Goal: Information Seeking & Learning: Learn about a topic

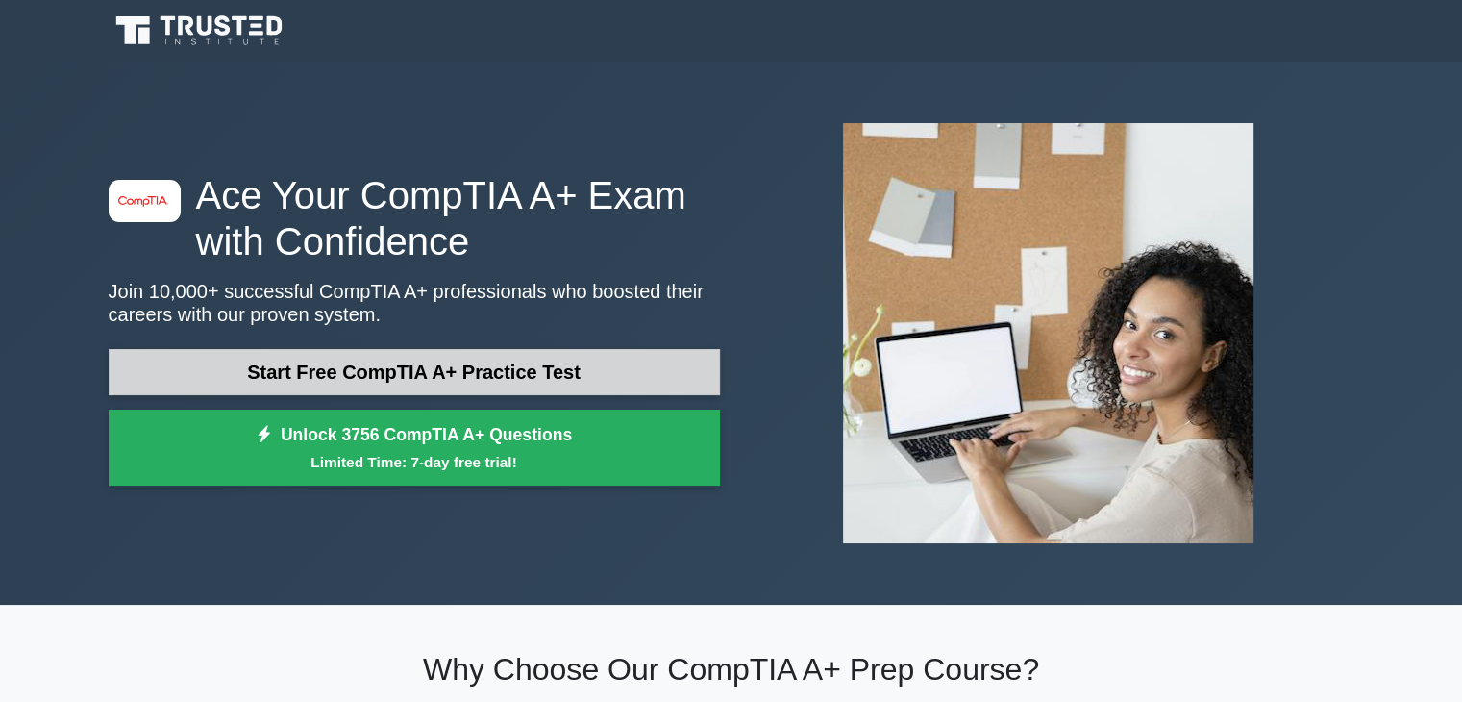
click at [483, 366] on link "Start Free CompTIA A+ Practice Test" at bounding box center [414, 372] width 611 height 46
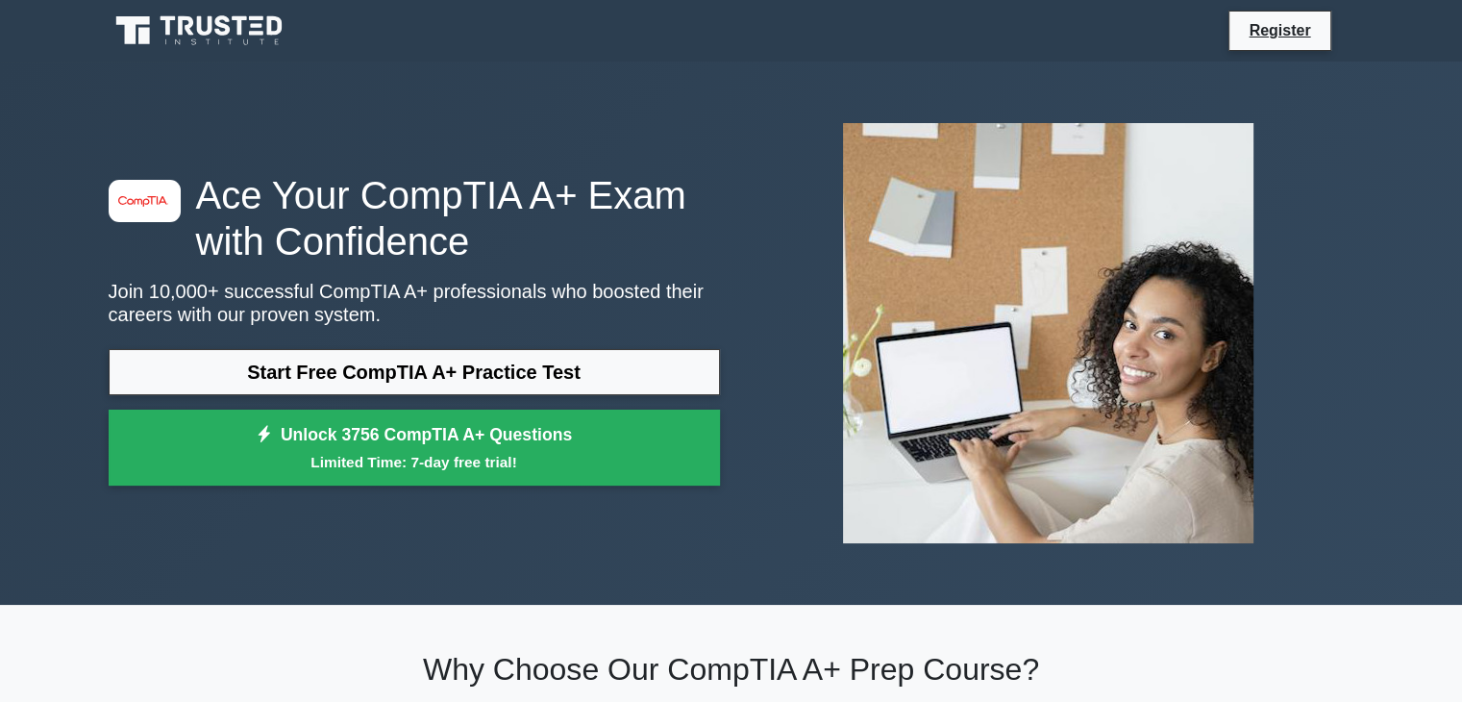
scroll to position [288, 0]
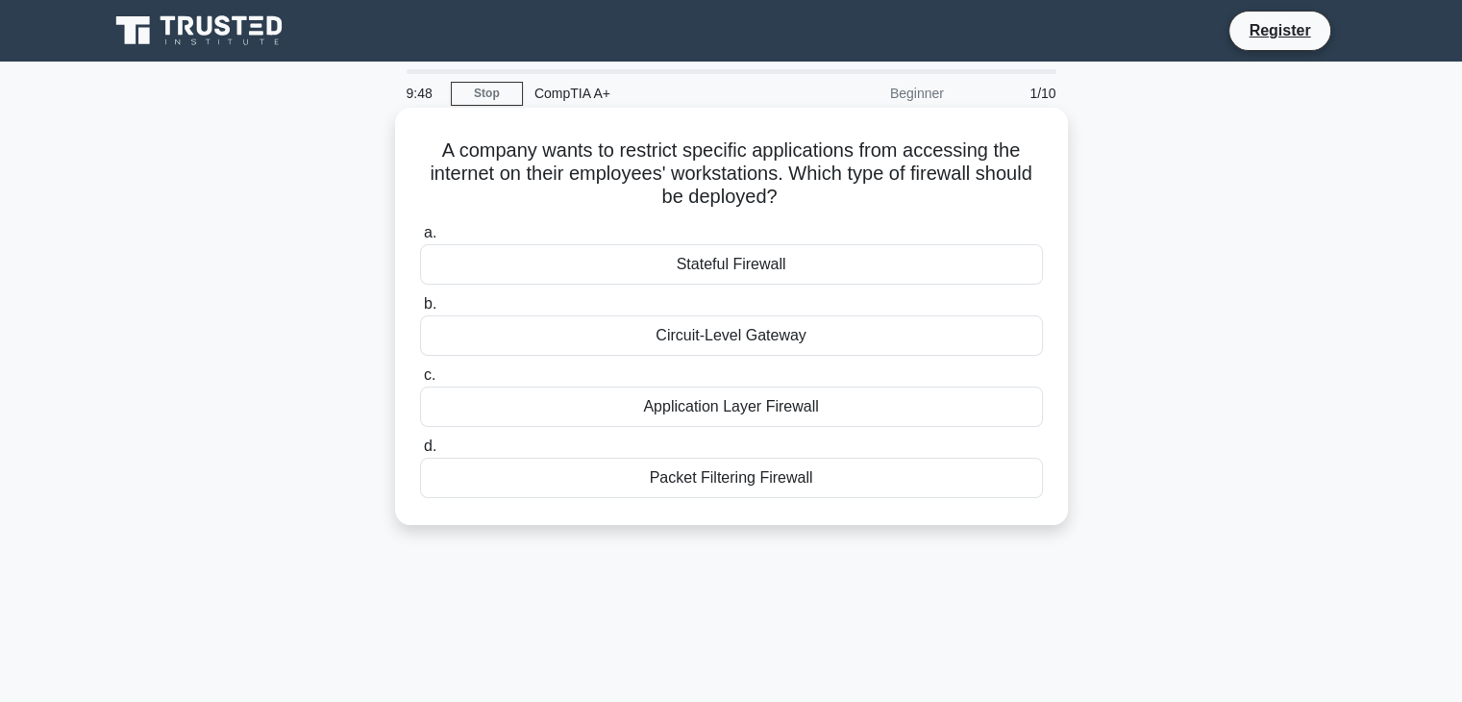
click at [744, 408] on div "Application Layer Firewall" at bounding box center [731, 406] width 623 height 40
click at [420, 382] on input "c. Application Layer Firewall" at bounding box center [420, 375] width 0 height 12
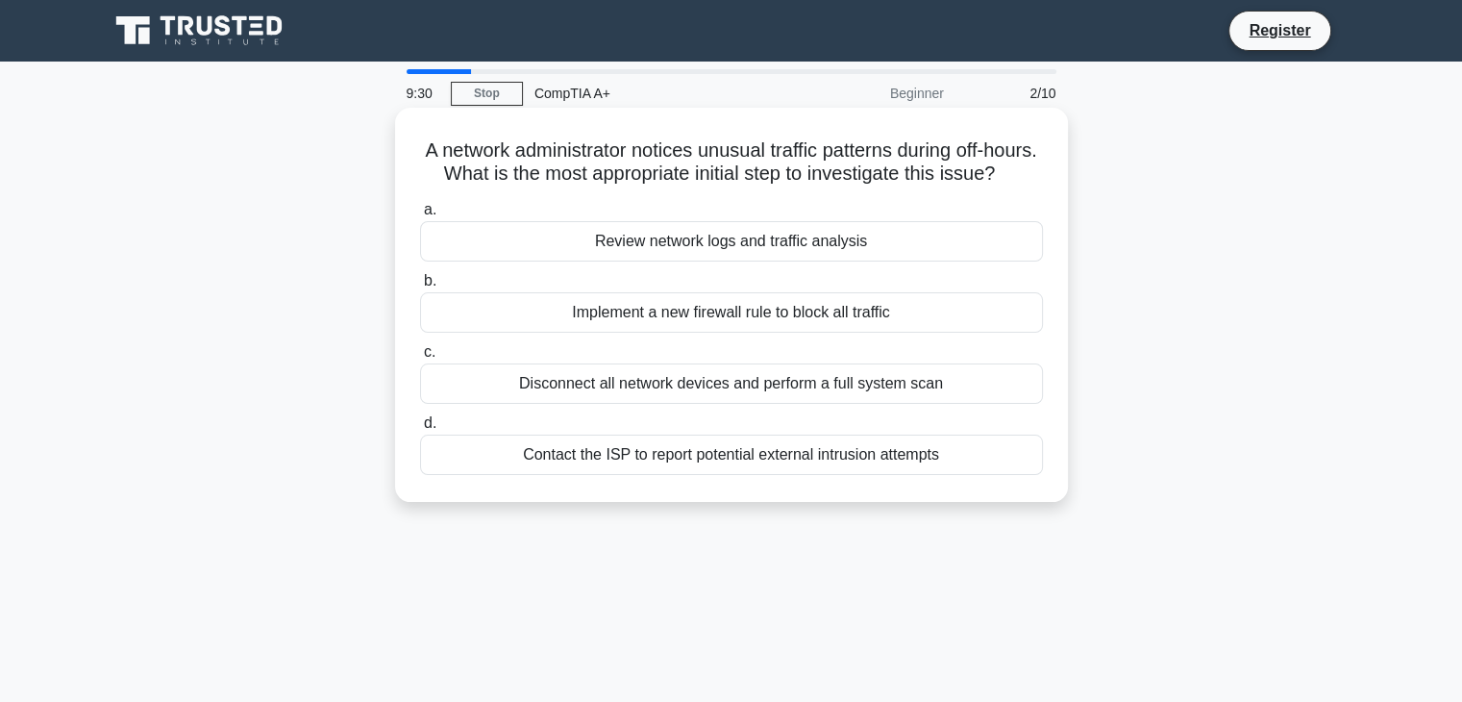
click at [811, 261] on div "Review network logs and traffic analysis" at bounding box center [731, 241] width 623 height 40
click at [420, 216] on input "a. Review network logs and traffic analysis" at bounding box center [420, 210] width 0 height 12
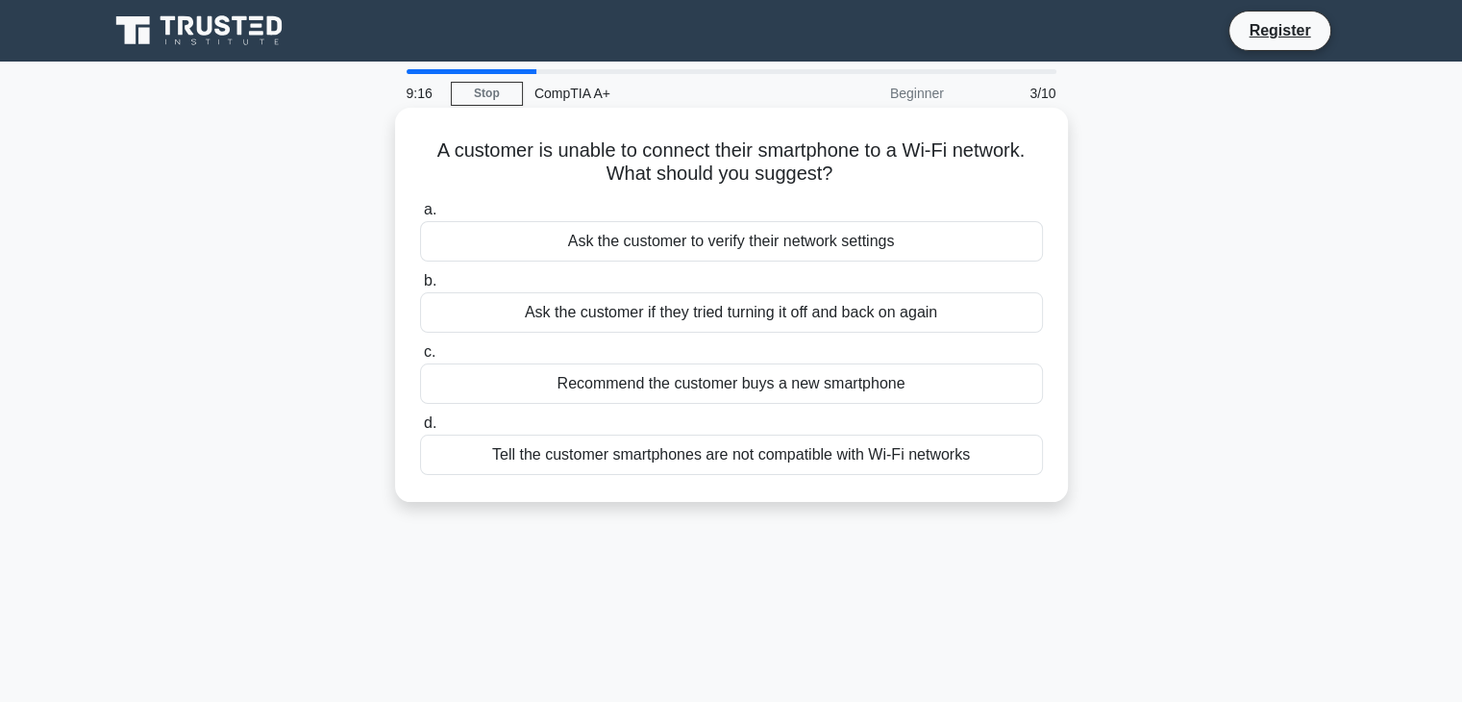
click at [806, 306] on div "Ask the customer if they tried turning it off and back on again" at bounding box center [731, 312] width 623 height 40
click at [420, 287] on input "b. Ask the customer if they tried turning it off and back on again" at bounding box center [420, 281] width 0 height 12
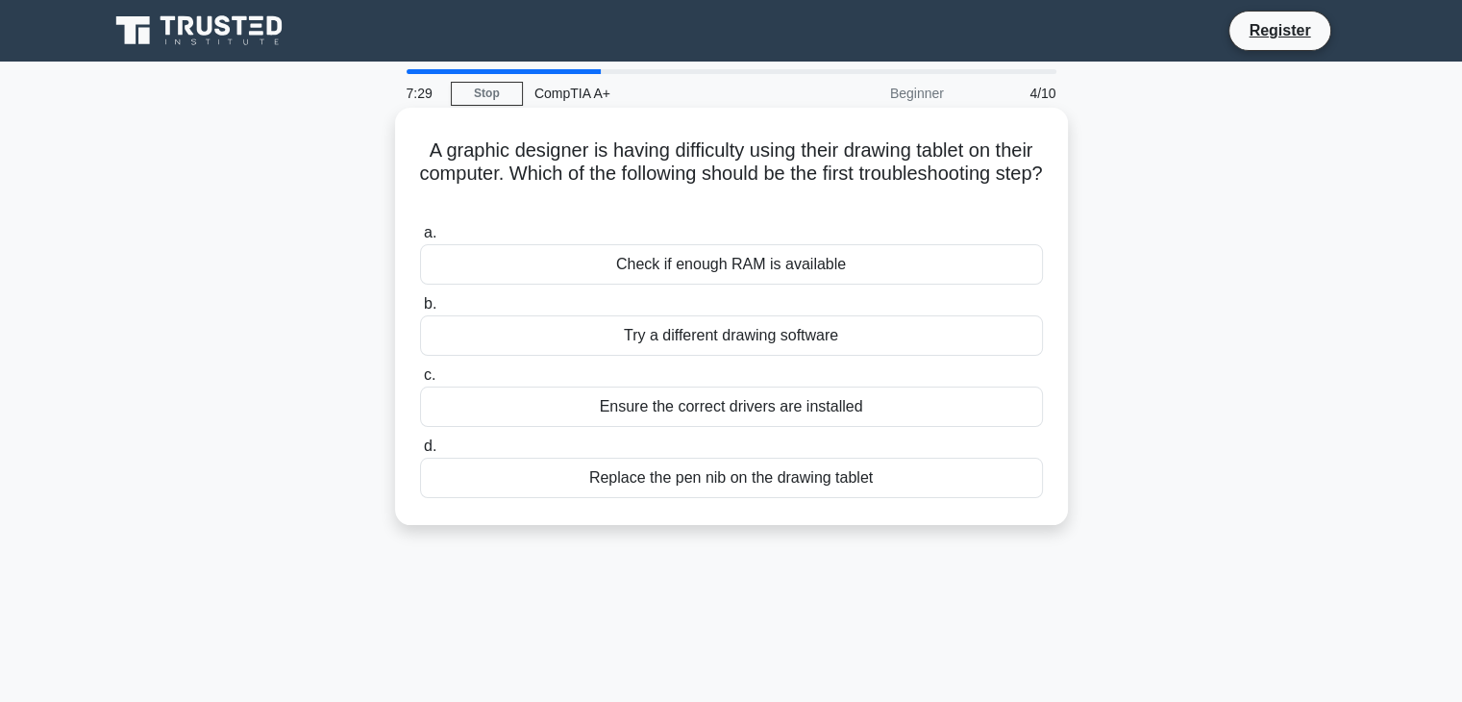
click at [792, 395] on div "Ensure the correct drivers are installed" at bounding box center [731, 406] width 623 height 40
click at [420, 382] on input "c. Ensure the correct drivers are installed" at bounding box center [420, 375] width 0 height 12
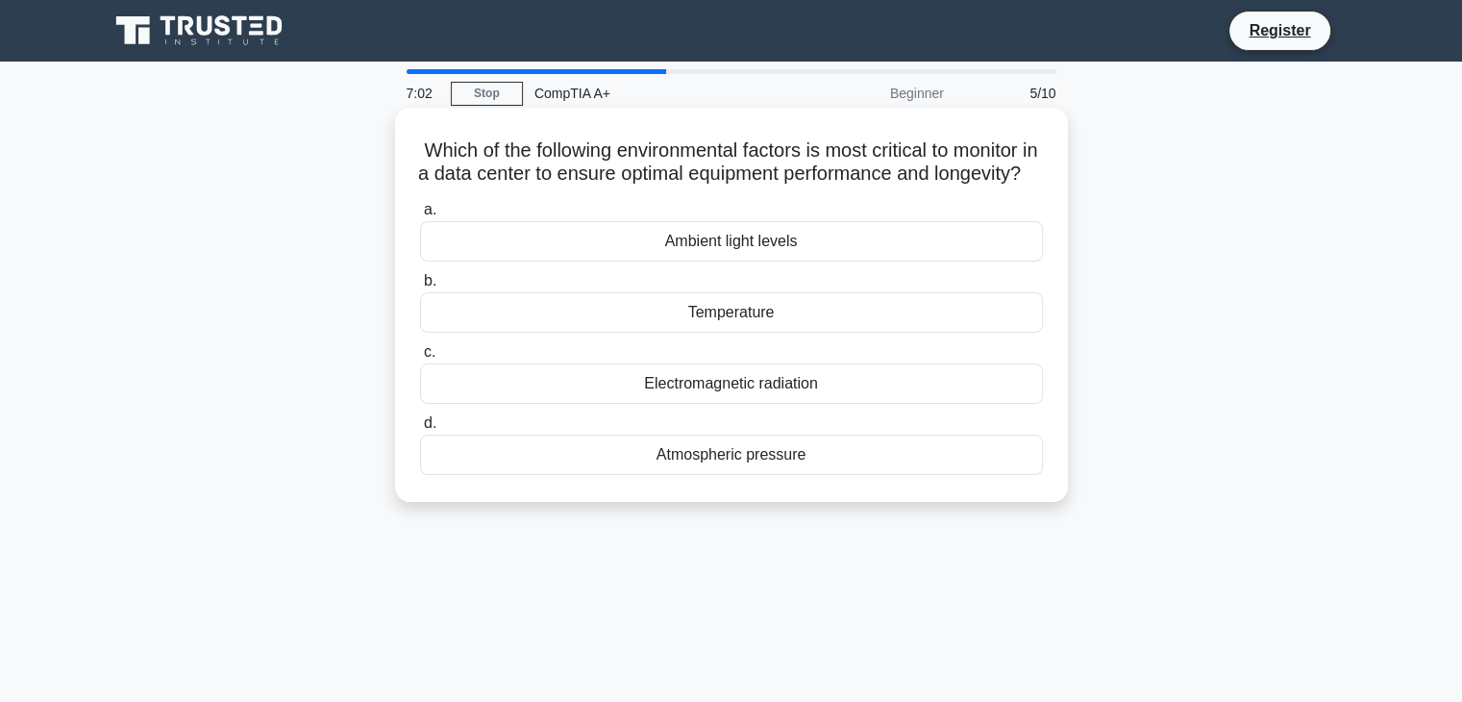
click at [804, 261] on div "Ambient light levels" at bounding box center [731, 241] width 623 height 40
click at [420, 216] on input "a. Ambient light levels" at bounding box center [420, 210] width 0 height 12
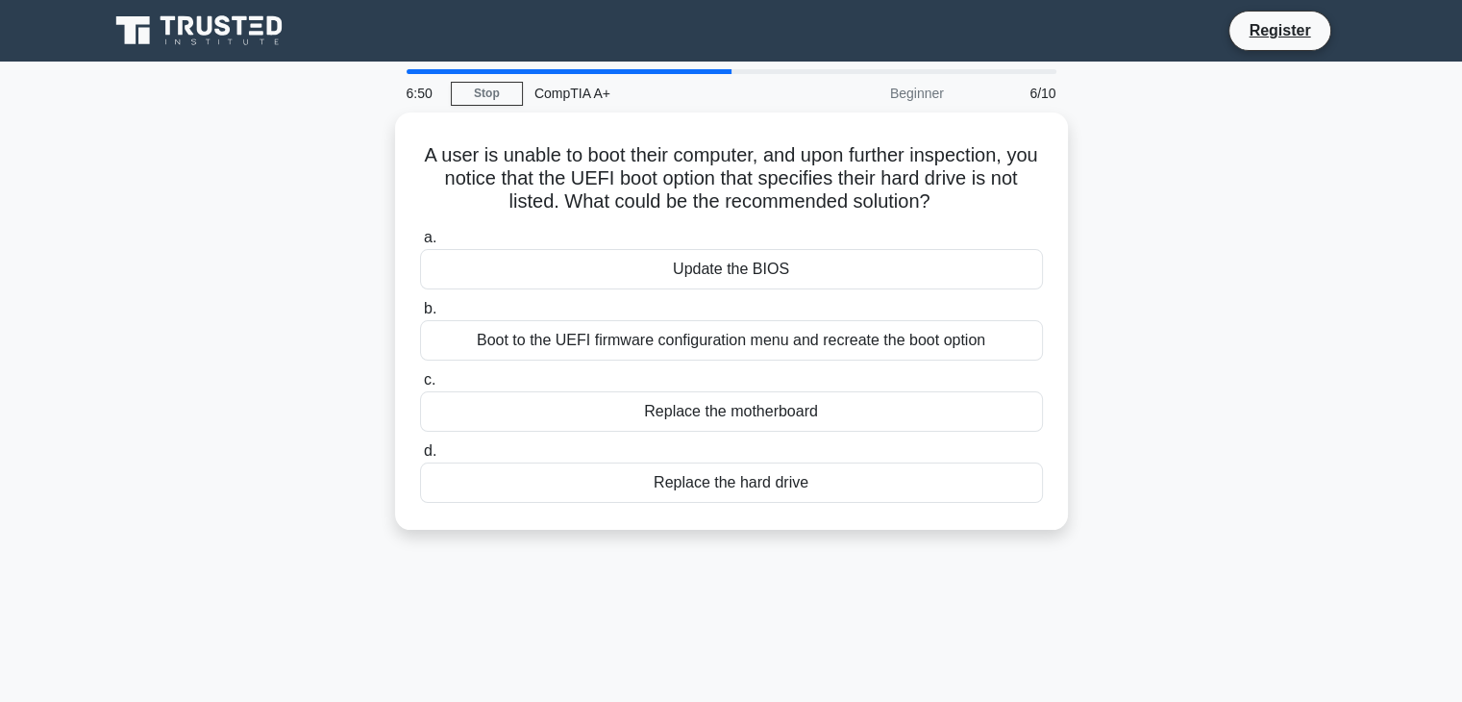
click at [804, 267] on div "Update the BIOS" at bounding box center [731, 269] width 623 height 40
click at [420, 244] on input "a. Update the BIOS" at bounding box center [420, 238] width 0 height 12
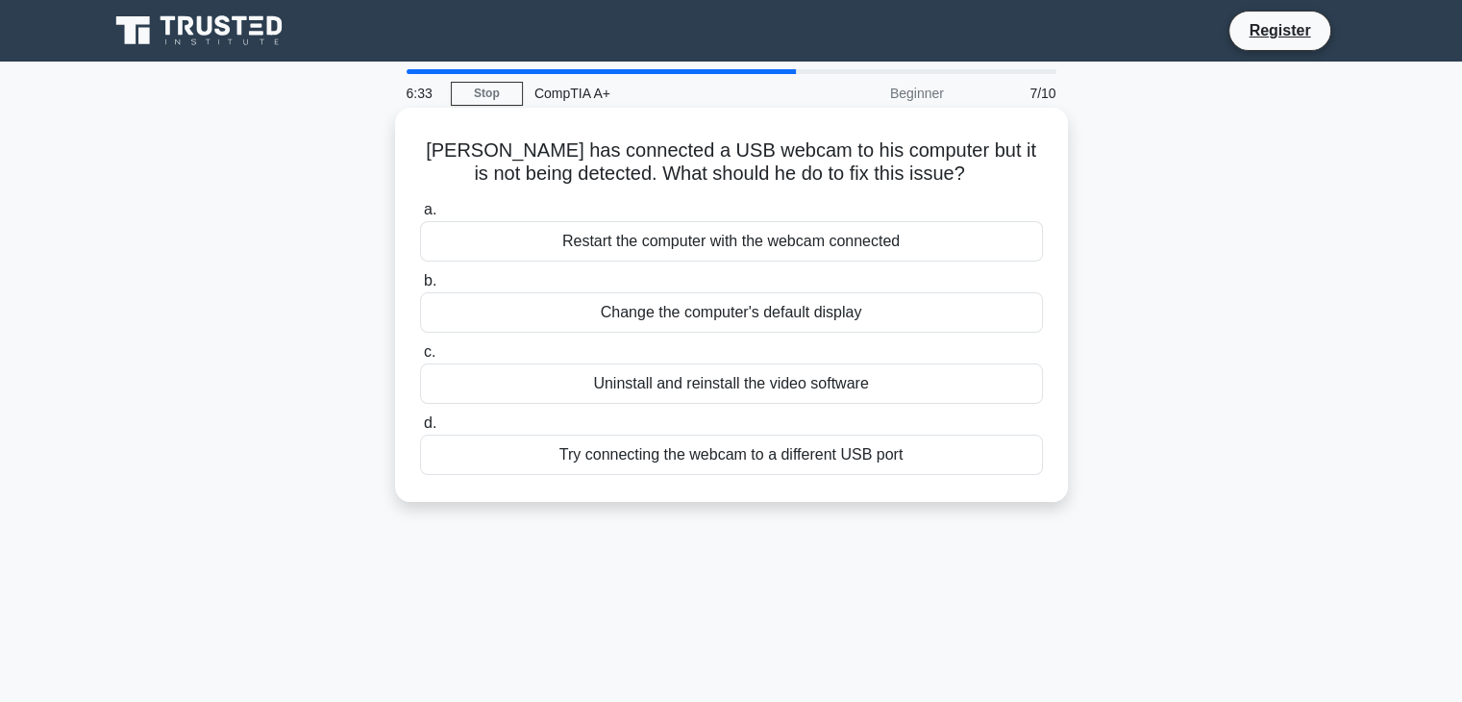
click at [611, 457] on div "Try connecting the webcam to a different USB port" at bounding box center [731, 454] width 623 height 40
click at [420, 430] on input "d. Try connecting the webcam to a different USB port" at bounding box center [420, 423] width 0 height 12
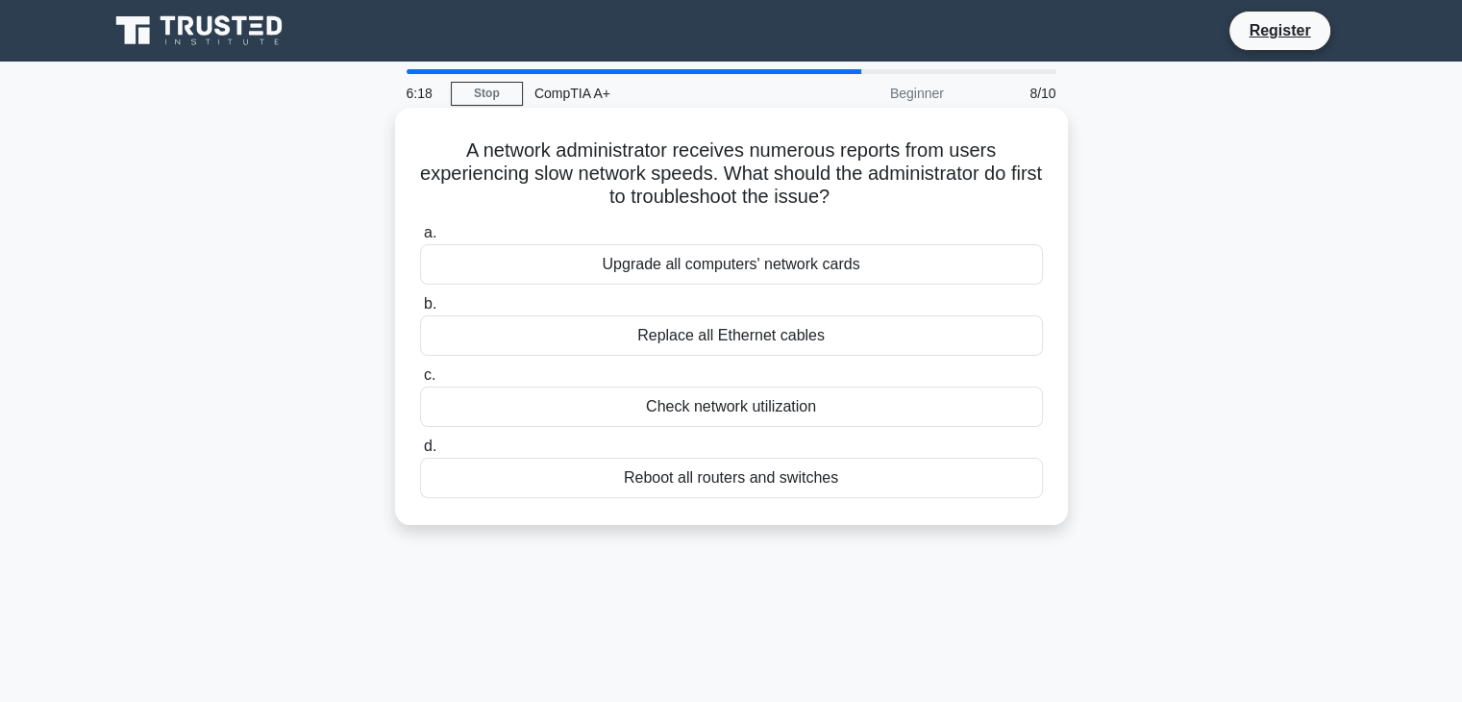
click at [777, 482] on div "Reboot all routers and switches" at bounding box center [731, 477] width 623 height 40
click at [420, 453] on input "d. Reboot all routers and switches" at bounding box center [420, 446] width 0 height 12
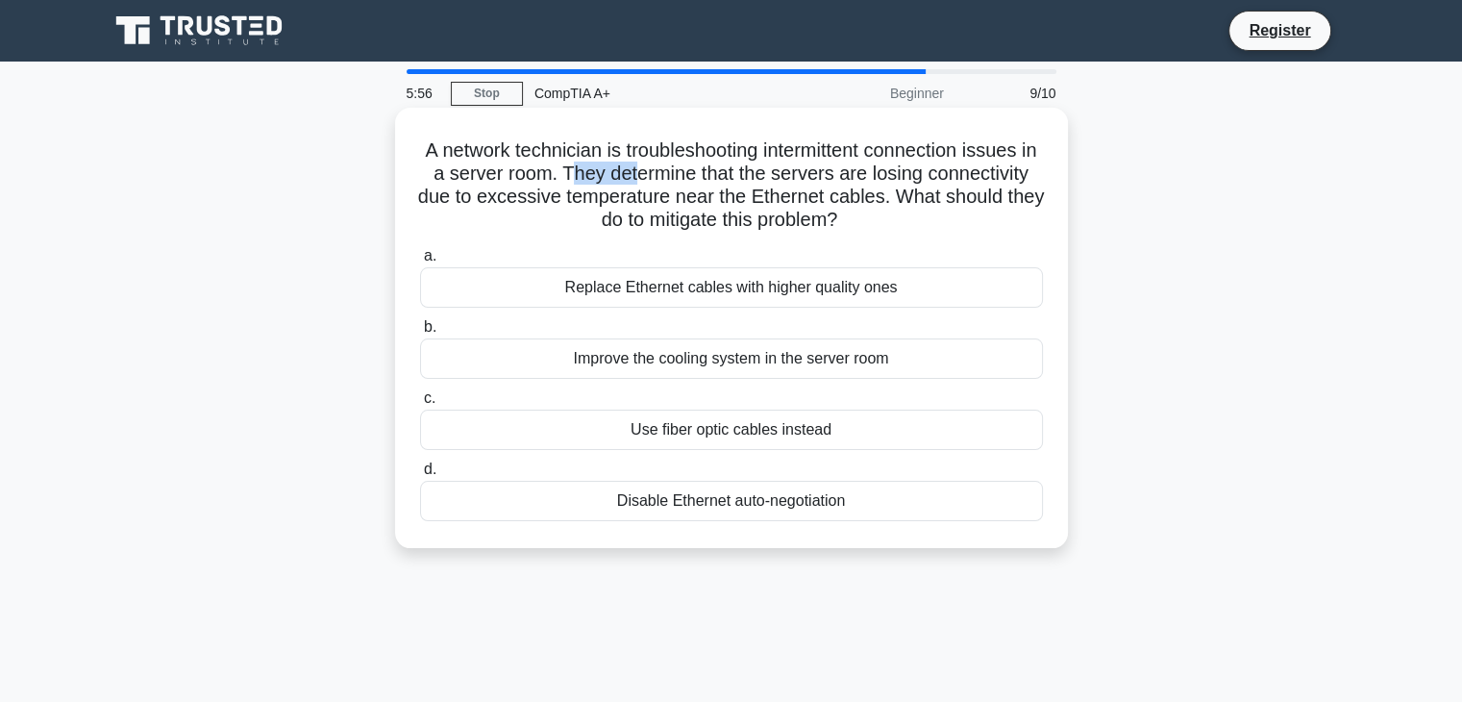
drag, startPoint x: 630, startPoint y: 166, endPoint x: 698, endPoint y: 170, distance: 67.4
click at [698, 170] on h5 "A network technician is troubleshooting intermittent connection issues in a ser…" at bounding box center [731, 185] width 627 height 94
click at [716, 185] on h5 "A network technician is troubleshooting intermittent connection issues in a ser…" at bounding box center [731, 185] width 627 height 94
drag, startPoint x: 554, startPoint y: 147, endPoint x: 664, endPoint y: 154, distance: 110.7
click at [664, 154] on h5 "A network technician is troubleshooting intermittent connection issues in a ser…" at bounding box center [731, 185] width 627 height 94
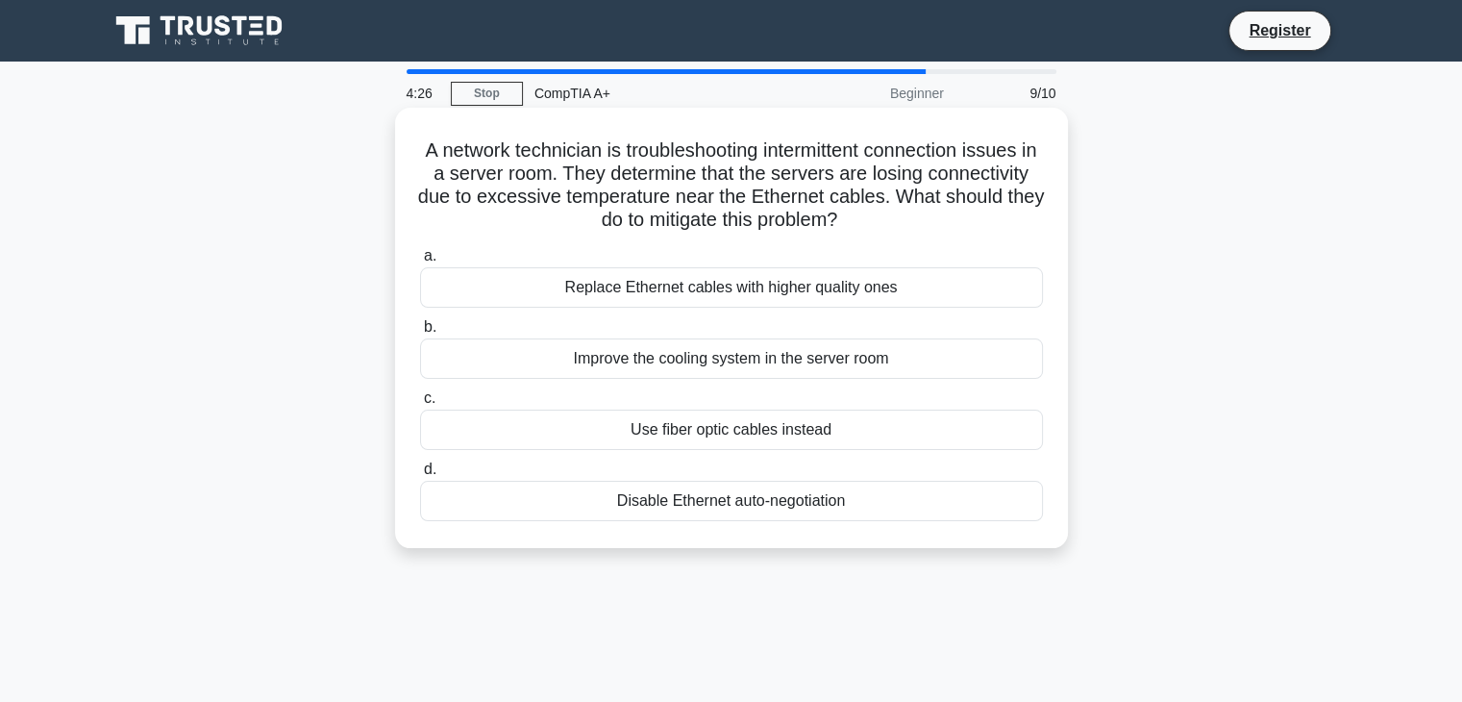
click at [599, 181] on h5 "A network technician is troubleshooting intermittent connection issues in a ser…" at bounding box center [731, 185] width 627 height 94
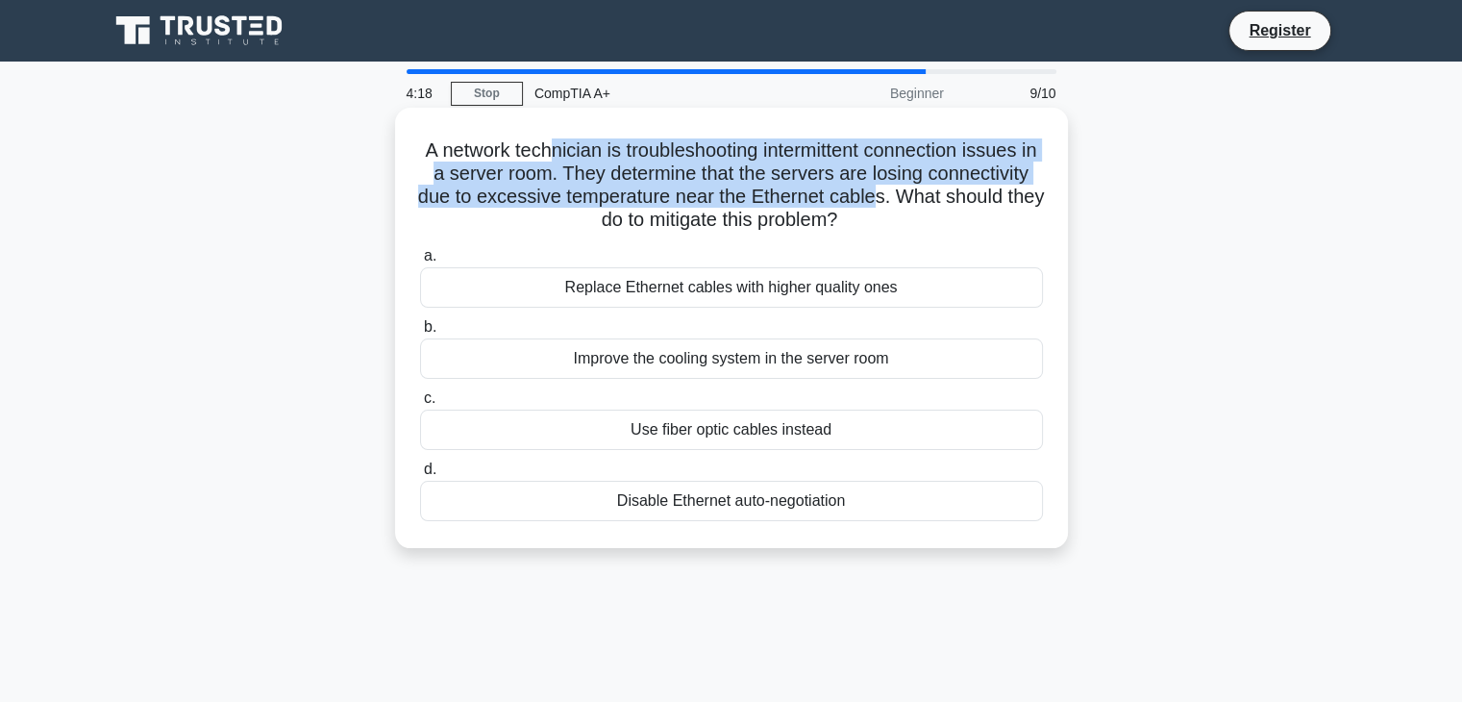
drag, startPoint x: 551, startPoint y: 154, endPoint x: 1015, endPoint y: 202, distance: 466.7
click at [1015, 202] on h5 "A network technician is troubleshooting intermittent connection issues in a ser…" at bounding box center [731, 185] width 627 height 94
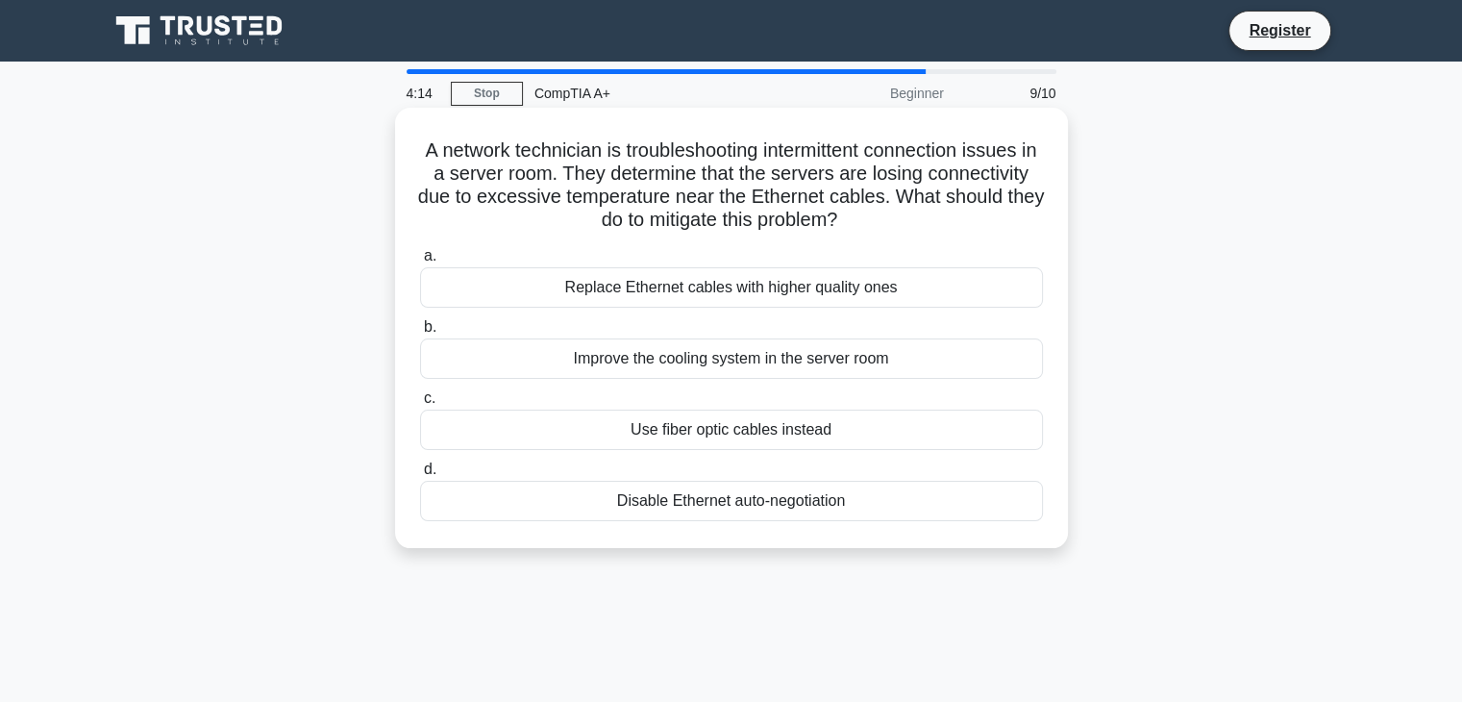
click at [735, 342] on div "Improve the cooling system in the server room" at bounding box center [731, 358] width 623 height 40
click at [420, 334] on input "b. Improve the cooling system in the server room" at bounding box center [420, 327] width 0 height 12
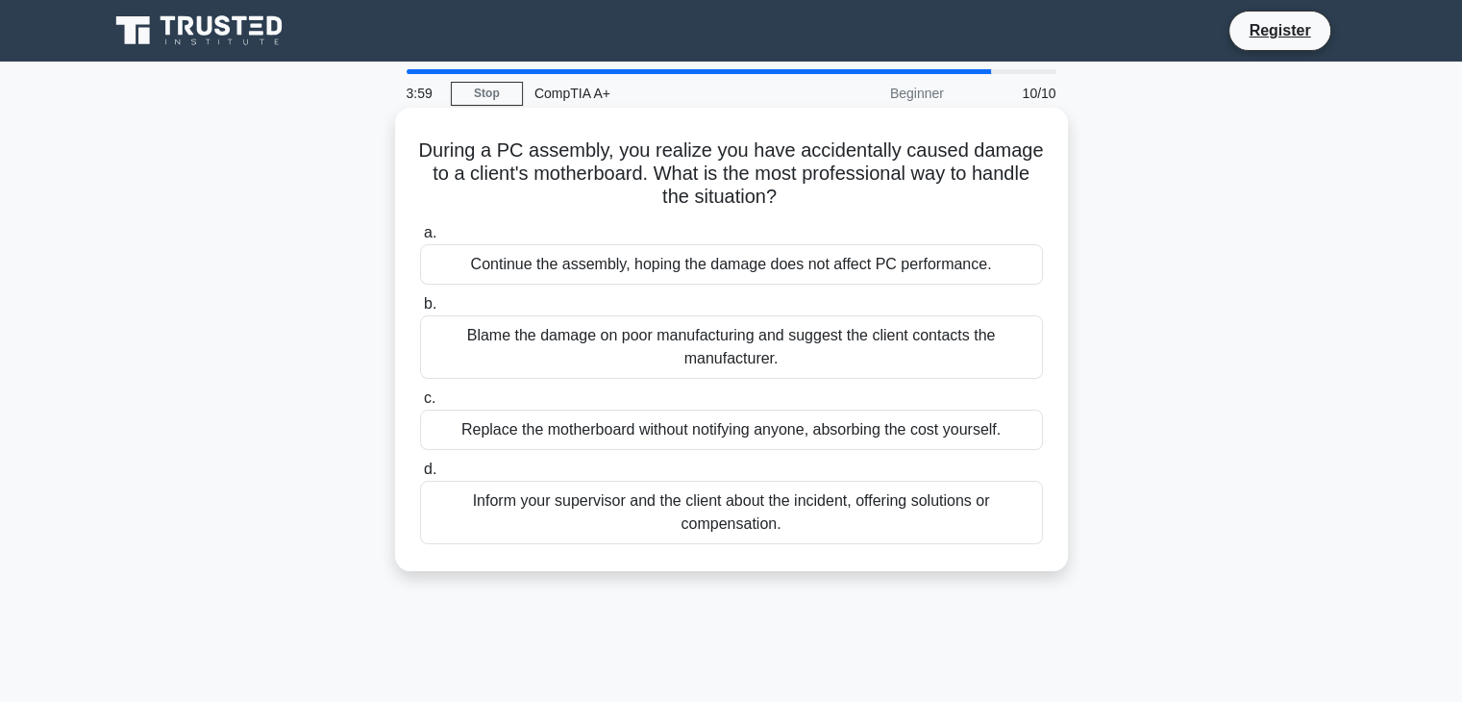
click at [965, 520] on div "Inform your supervisor and the client about the incident, offering solutions or…" at bounding box center [731, 512] width 623 height 63
click at [420, 476] on input "d. Inform your supervisor and the client about the incident, offering solutions…" at bounding box center [420, 469] width 0 height 12
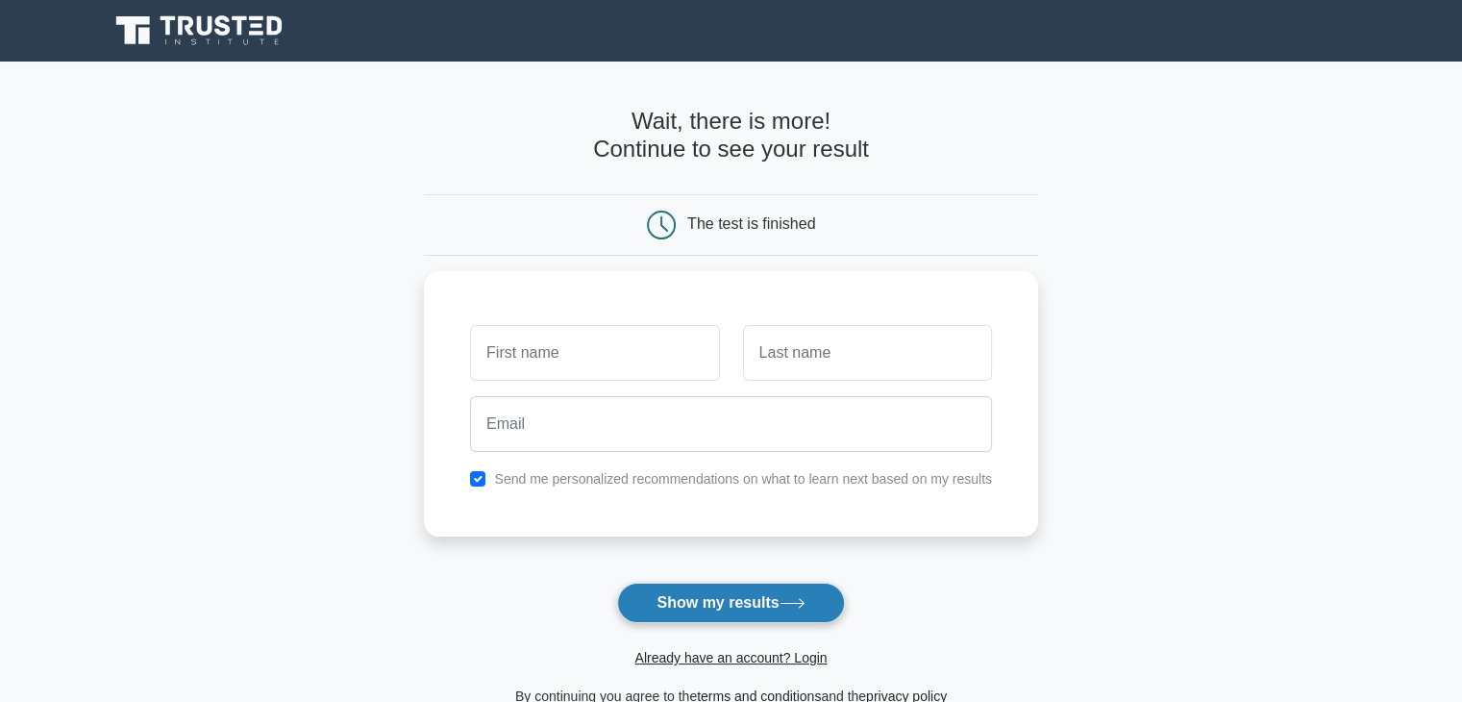
click at [728, 601] on button "Show my results" at bounding box center [730, 602] width 227 height 40
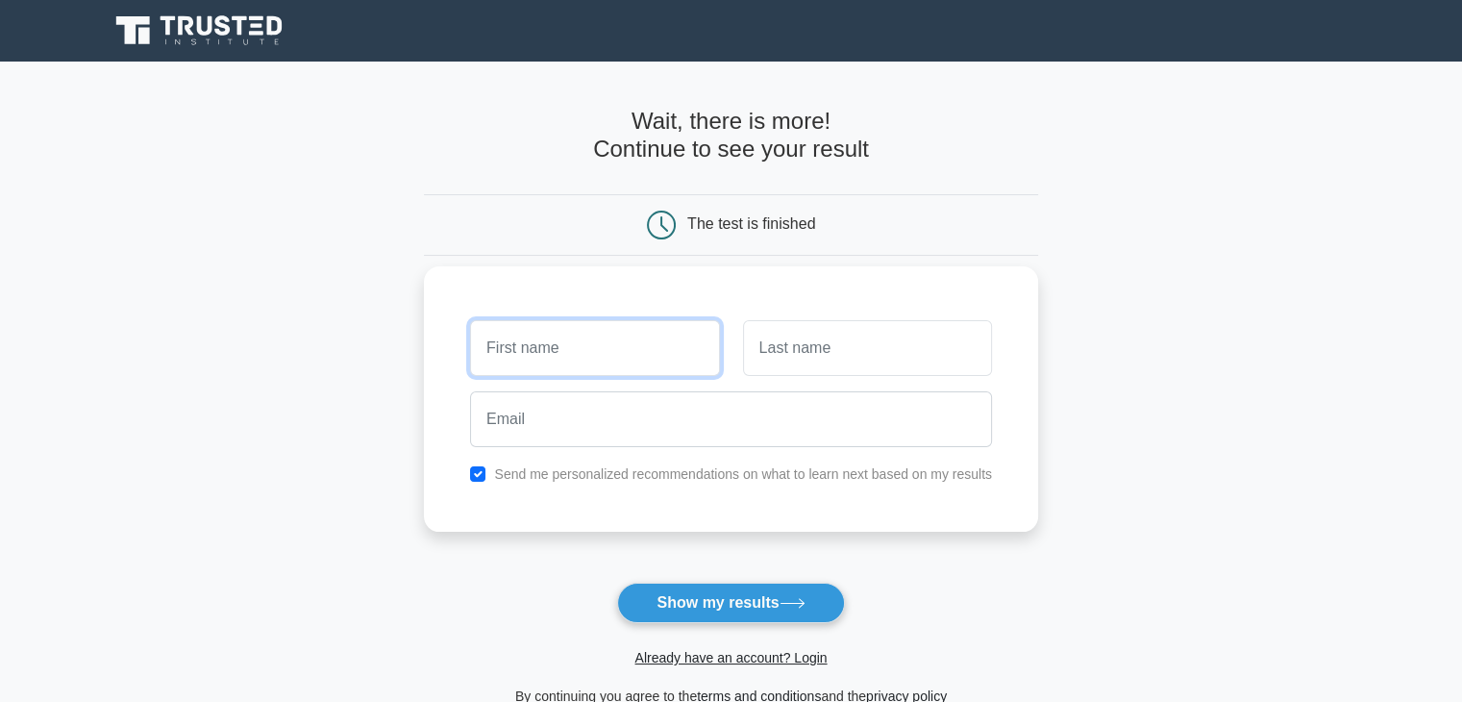
click at [578, 347] on input "text" at bounding box center [594, 348] width 249 height 56
type input "[PERSON_NAME]"
click at [781, 354] on input "text" at bounding box center [867, 348] width 249 height 56
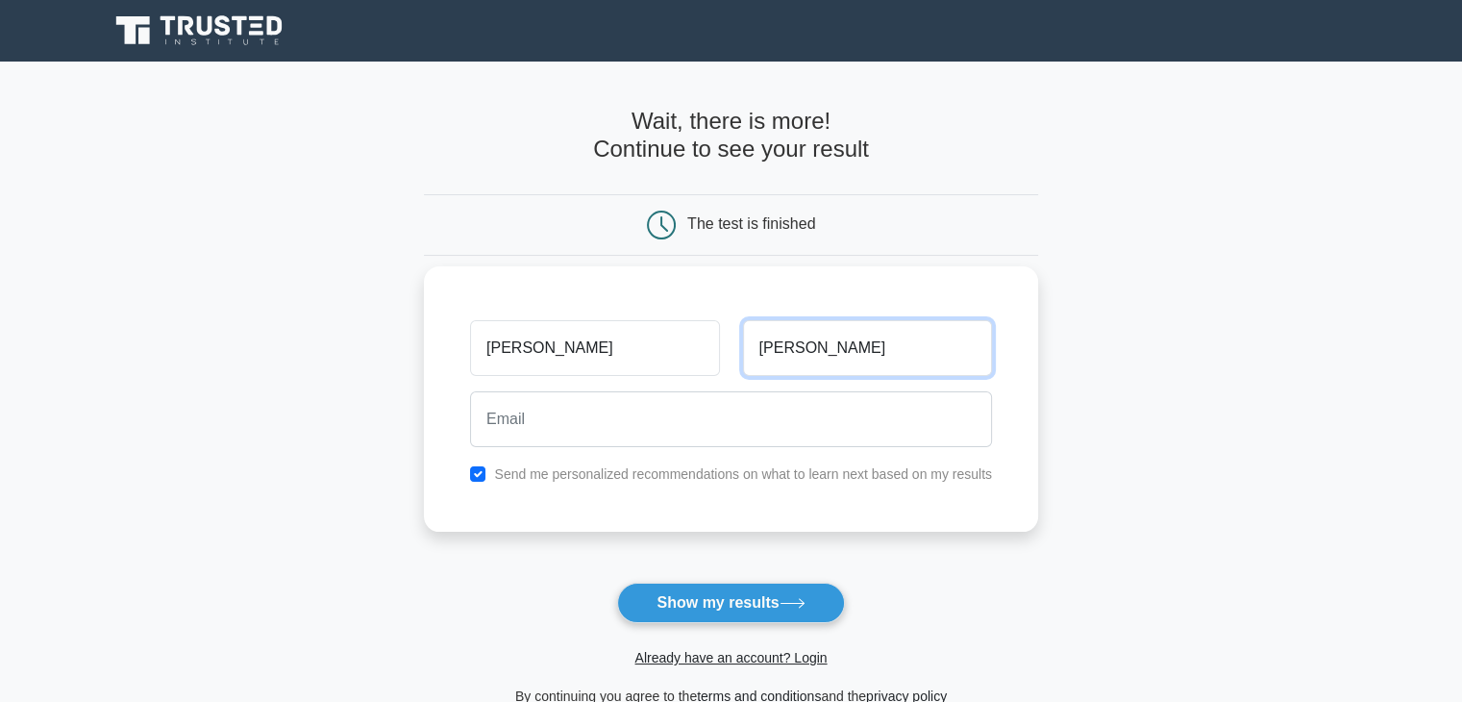
type input "[PERSON_NAME]"
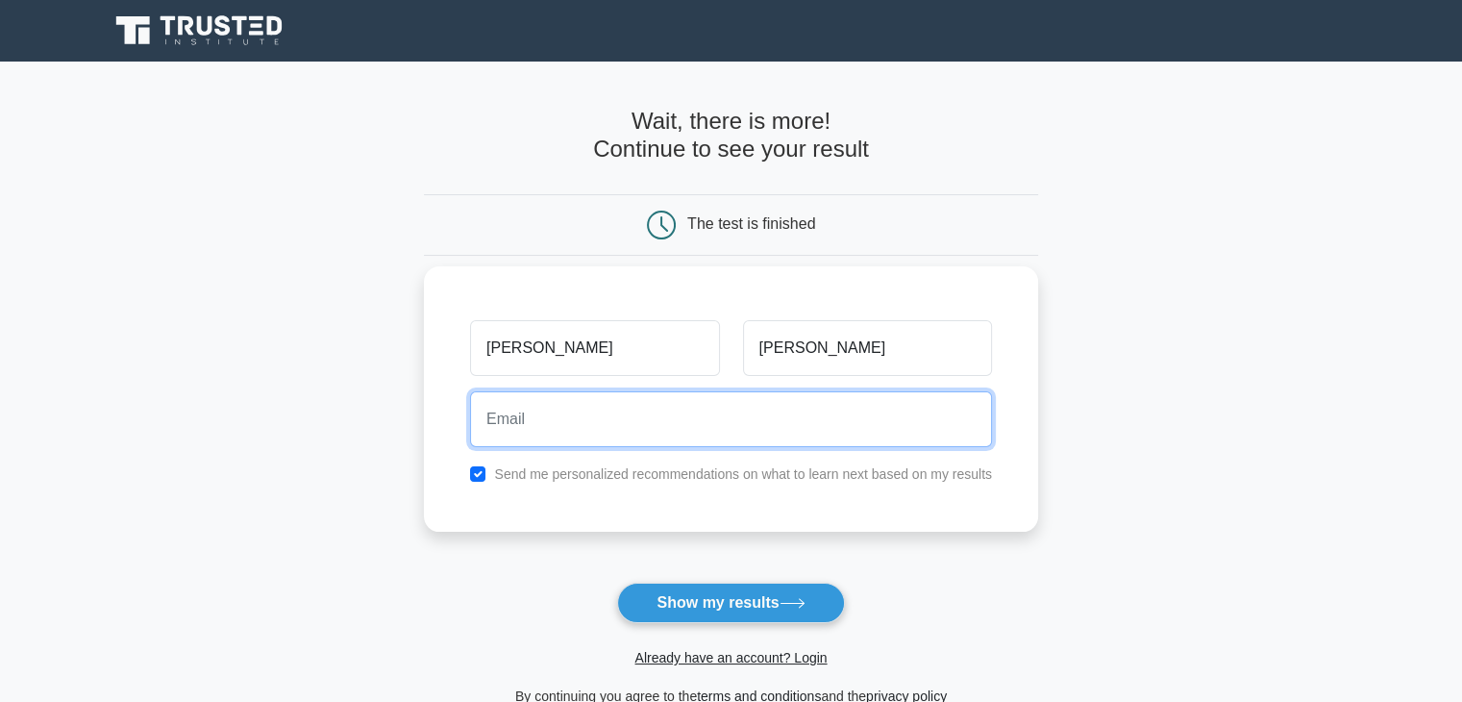
click at [665, 434] on input "email" at bounding box center [731, 419] width 522 height 56
type input "[PERSON_NAME][EMAIL_ADDRESS][PERSON_NAME][DOMAIN_NAME]"
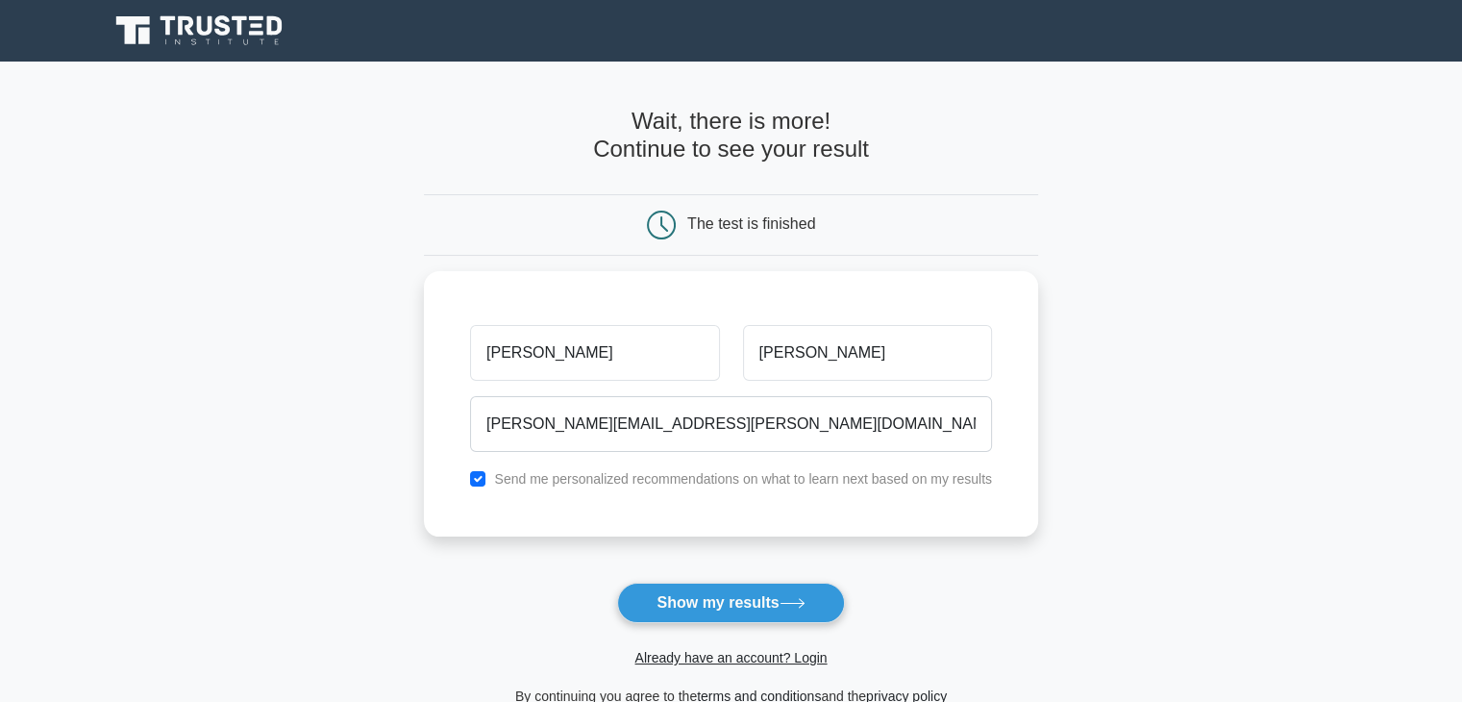
click at [721, 604] on button "Show my results" at bounding box center [730, 602] width 227 height 40
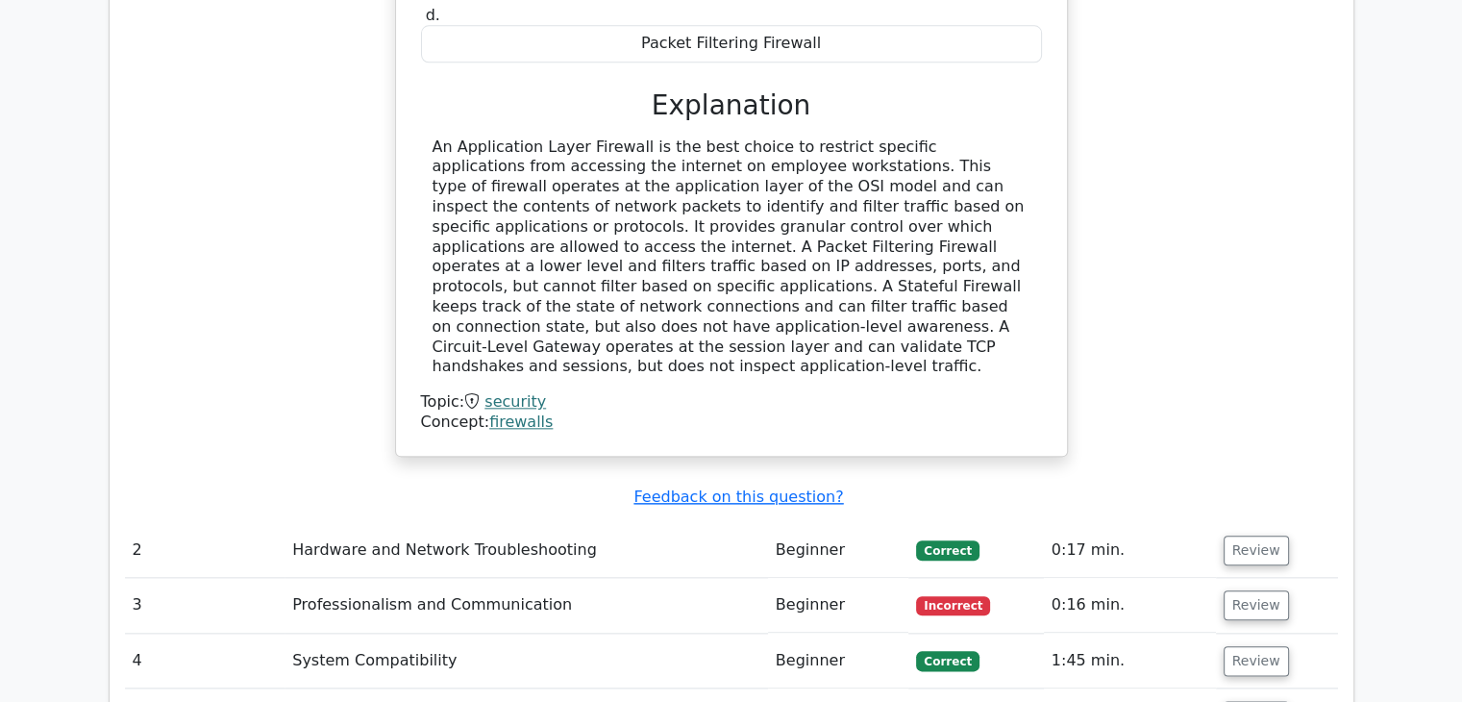
scroll to position [2114, 0]
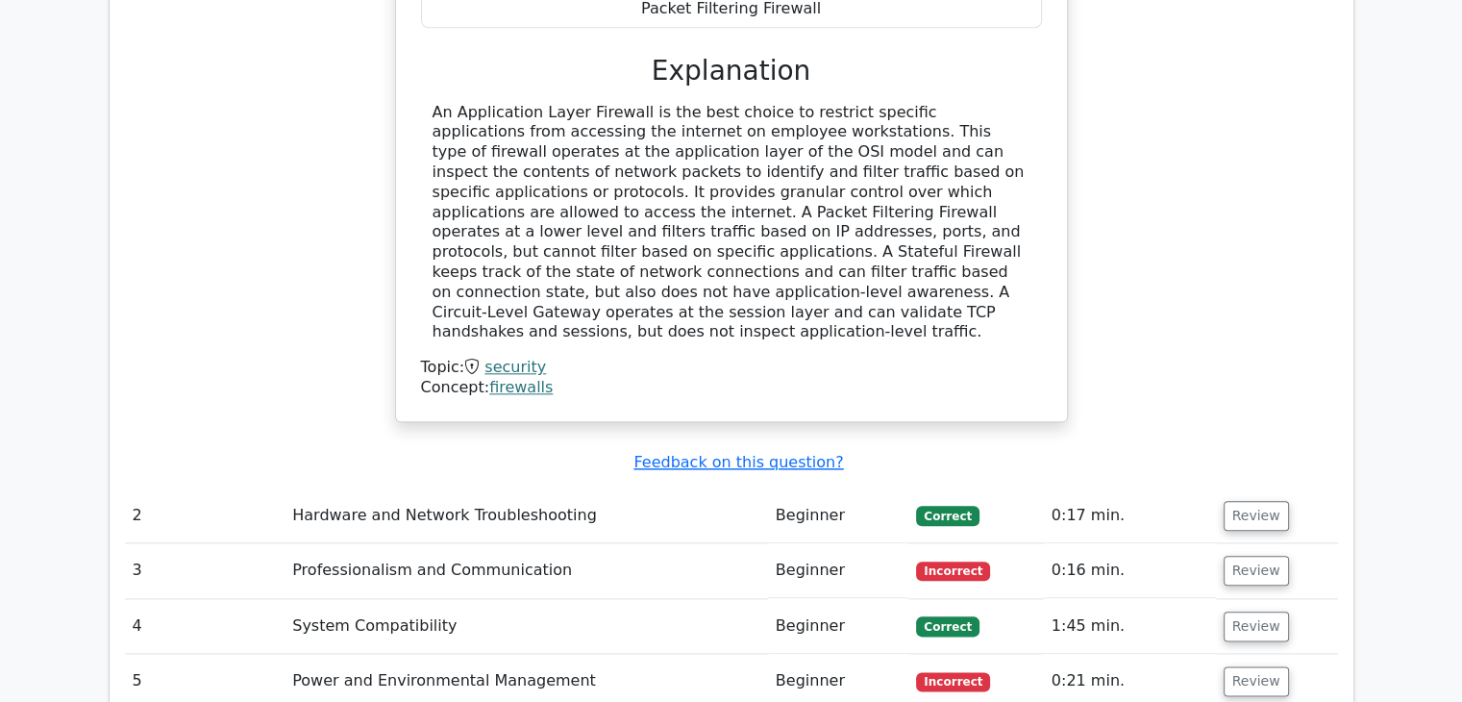
click at [593, 543] on td "Professionalism and Communication" at bounding box center [525, 570] width 483 height 55
click at [988, 543] on td "Incorrect" at bounding box center [975, 570] width 135 height 55
click at [950, 561] on span "Incorrect" at bounding box center [953, 570] width 74 height 19
click at [1232, 556] on button "Review" at bounding box center [1255, 571] width 65 height 30
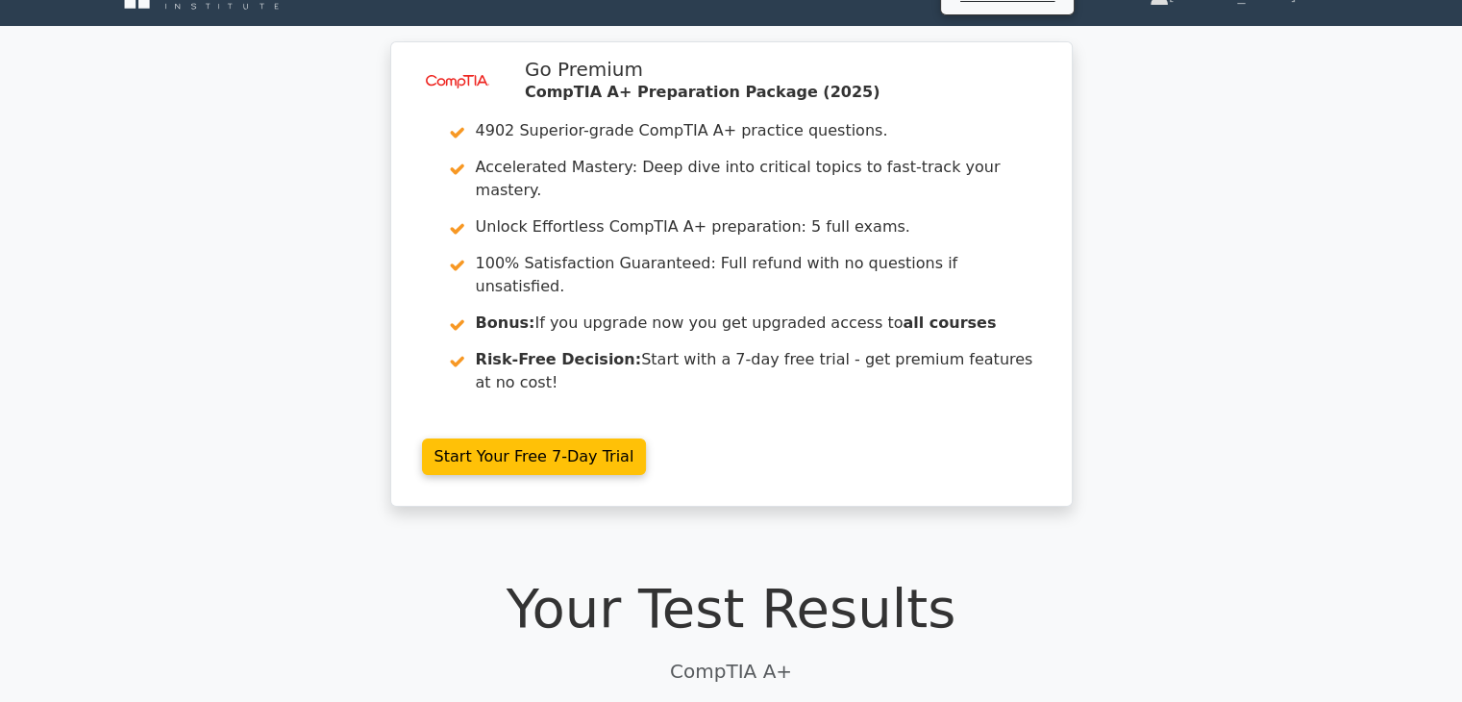
scroll to position [0, 0]
